Goal: Navigation & Orientation: Understand site structure

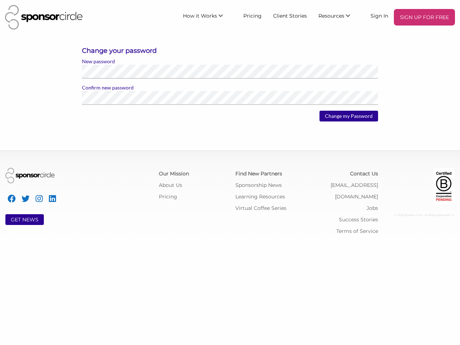
click at [230, 172] on div "Find New Partners Sponsorship News Learning Resources Virtual Coffee Series" at bounding box center [268, 191] width 76 height 46
click at [209, 15] on span "How it Works" at bounding box center [200, 16] width 34 height 6
click at [338, 15] on span "Resources" at bounding box center [331, 16] width 26 height 6
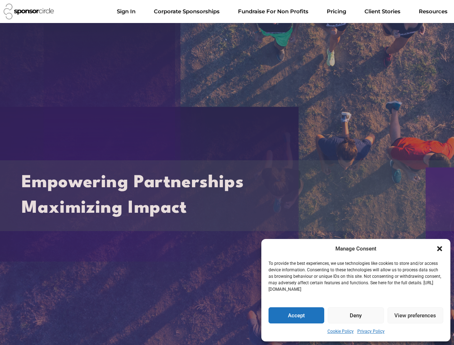
click at [227, 172] on h2 "Empowering Partnerships Maximizing Impact" at bounding box center [227, 195] width 410 height 51
